Goal: Navigation & Orientation: Find specific page/section

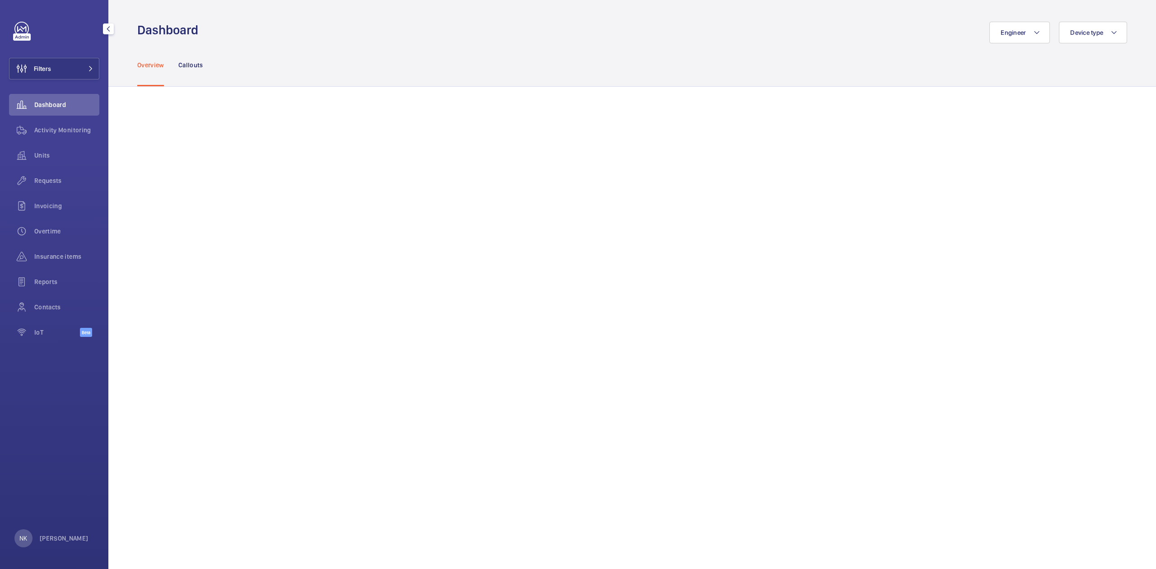
click at [42, 109] on div "Dashboard" at bounding box center [54, 105] width 90 height 22
click at [201, 69] on div "Callouts" at bounding box center [190, 64] width 25 height 43
click at [150, 65] on p "Overview" at bounding box center [150, 65] width 27 height 9
click at [191, 71] on div "Callouts" at bounding box center [190, 64] width 25 height 43
click at [20, 31] on link at bounding box center [21, 29] width 14 height 14
